Goal: Task Accomplishment & Management: Manage account settings

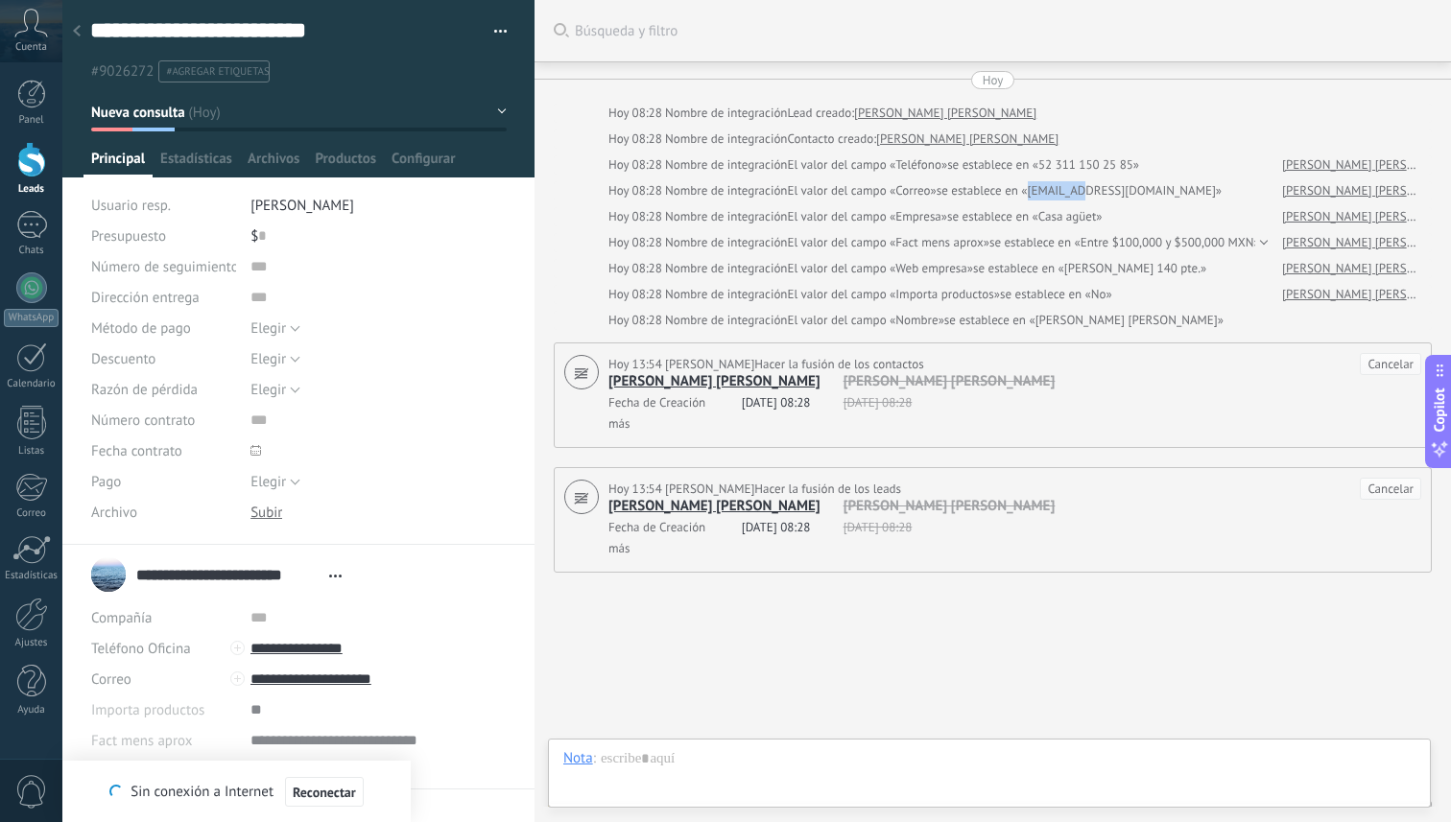
scroll to position [29, 0]
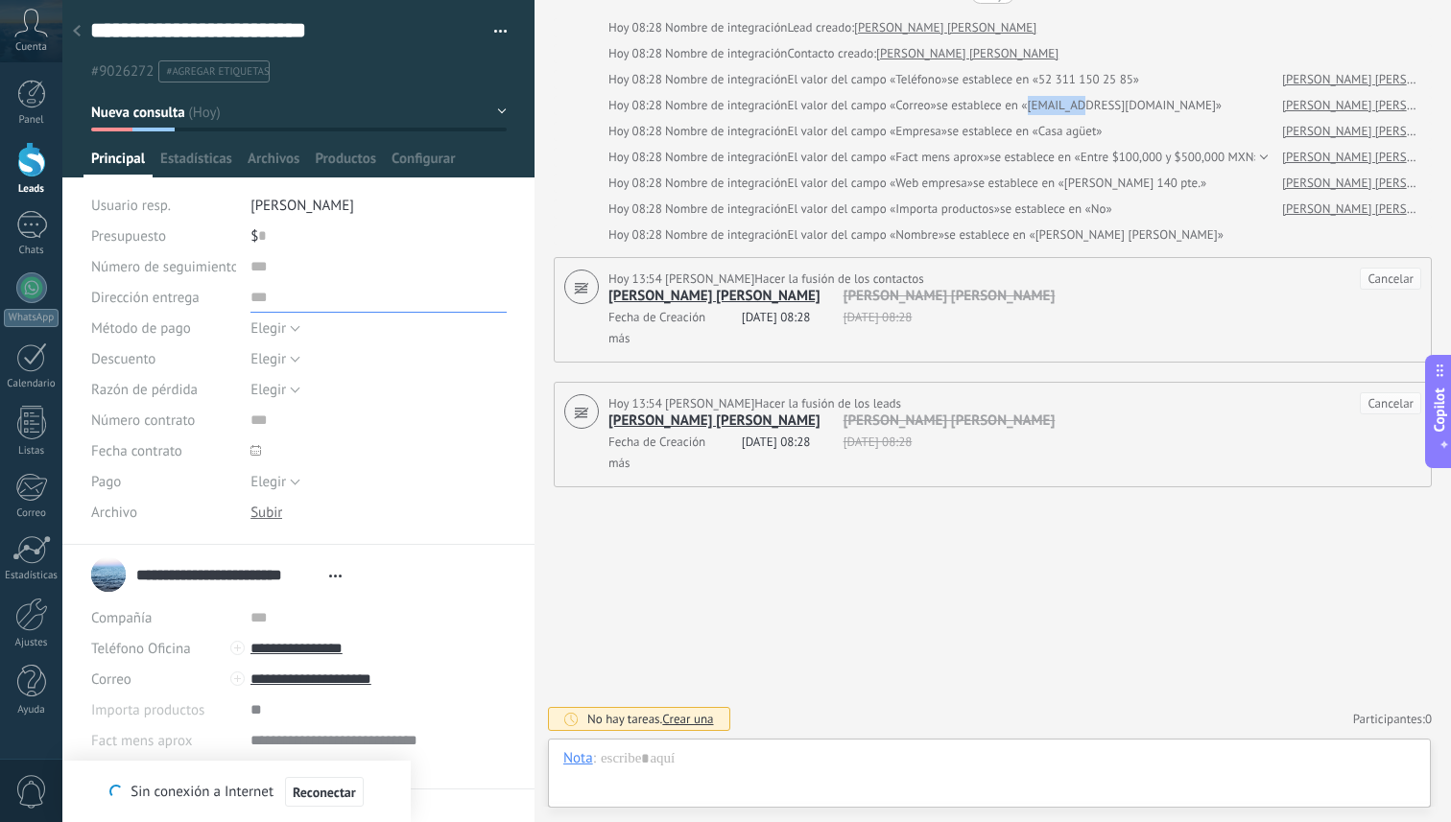
click at [372, 292] on input "text" at bounding box center [378, 297] width 256 height 31
click at [38, 167] on div at bounding box center [31, 160] width 29 height 36
